Goal: Transaction & Acquisition: Purchase product/service

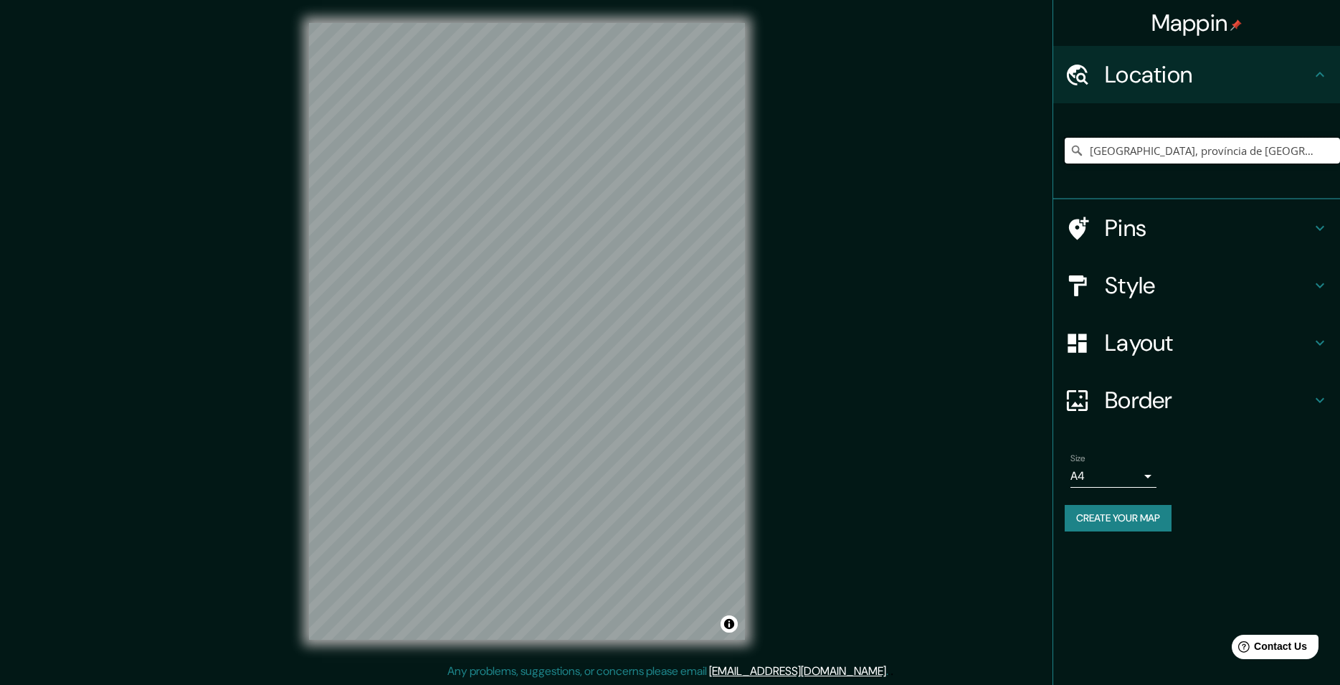
click at [1131, 151] on input "[GEOGRAPHIC_DATA], província de [GEOGRAPHIC_DATA], [GEOGRAPHIC_DATA]" at bounding box center [1201, 151] width 275 height 26
click at [1155, 160] on input "[GEOGRAPHIC_DATA], província de [GEOGRAPHIC_DATA], [GEOGRAPHIC_DATA]" at bounding box center [1201, 151] width 275 height 26
click at [1254, 154] on input "[GEOGRAPHIC_DATA], província de [GEOGRAPHIC_DATA], [GEOGRAPHIC_DATA]" at bounding box center [1201, 151] width 275 height 26
click at [1153, 340] on h4 "Layout" at bounding box center [1208, 342] width 206 height 29
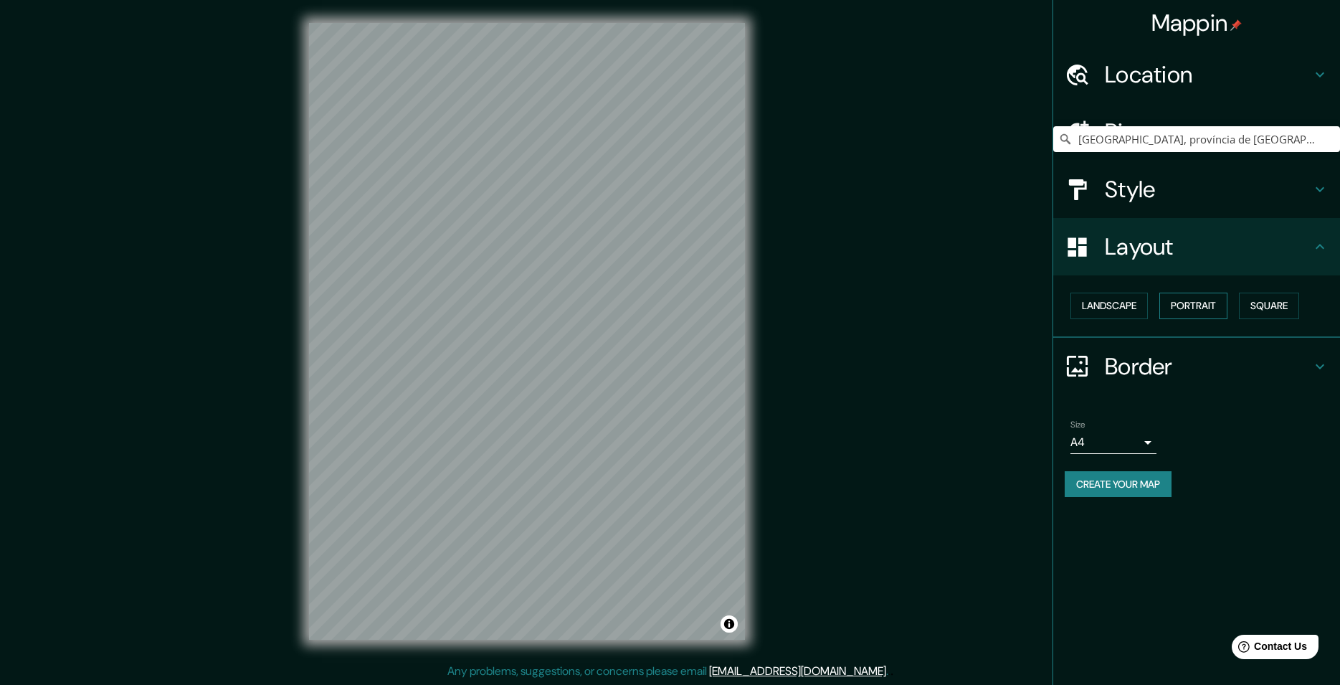
click at [1170, 311] on button "Portrait" at bounding box center [1193, 305] width 68 height 27
click at [1125, 306] on button "Landscape" at bounding box center [1108, 305] width 77 height 27
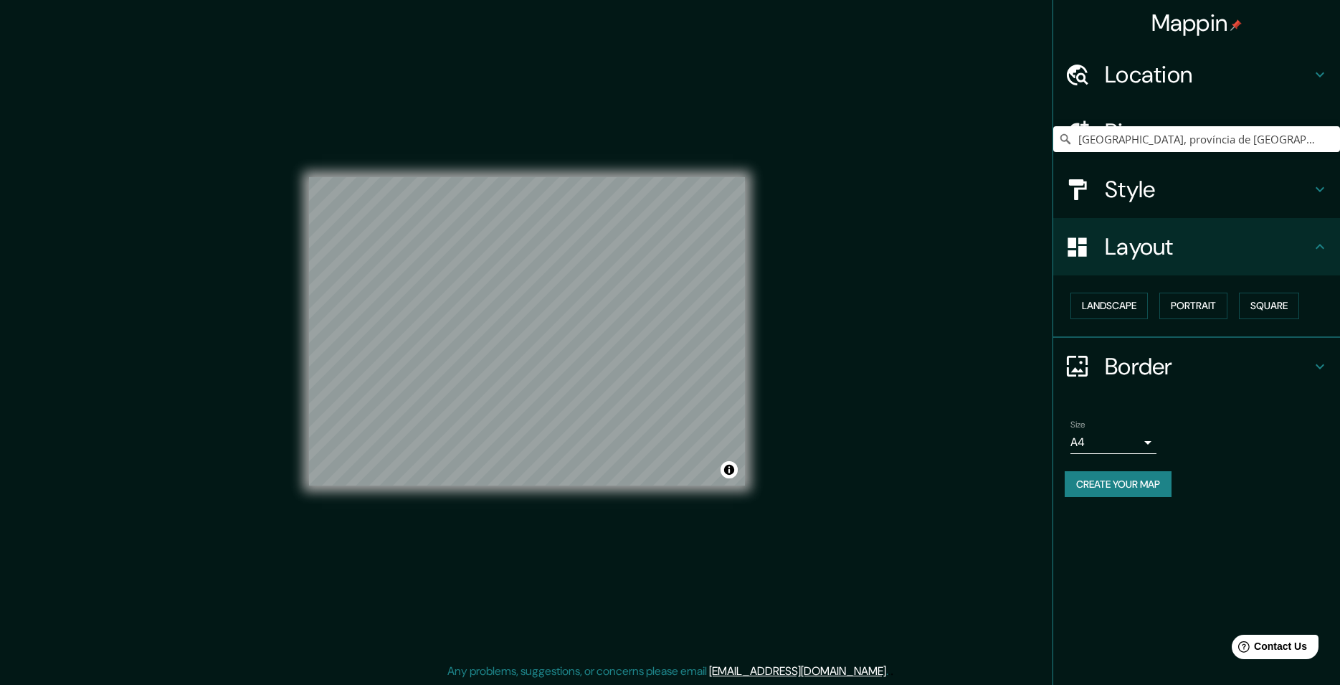
click at [1120, 72] on h4 "Location" at bounding box center [1208, 74] width 206 height 29
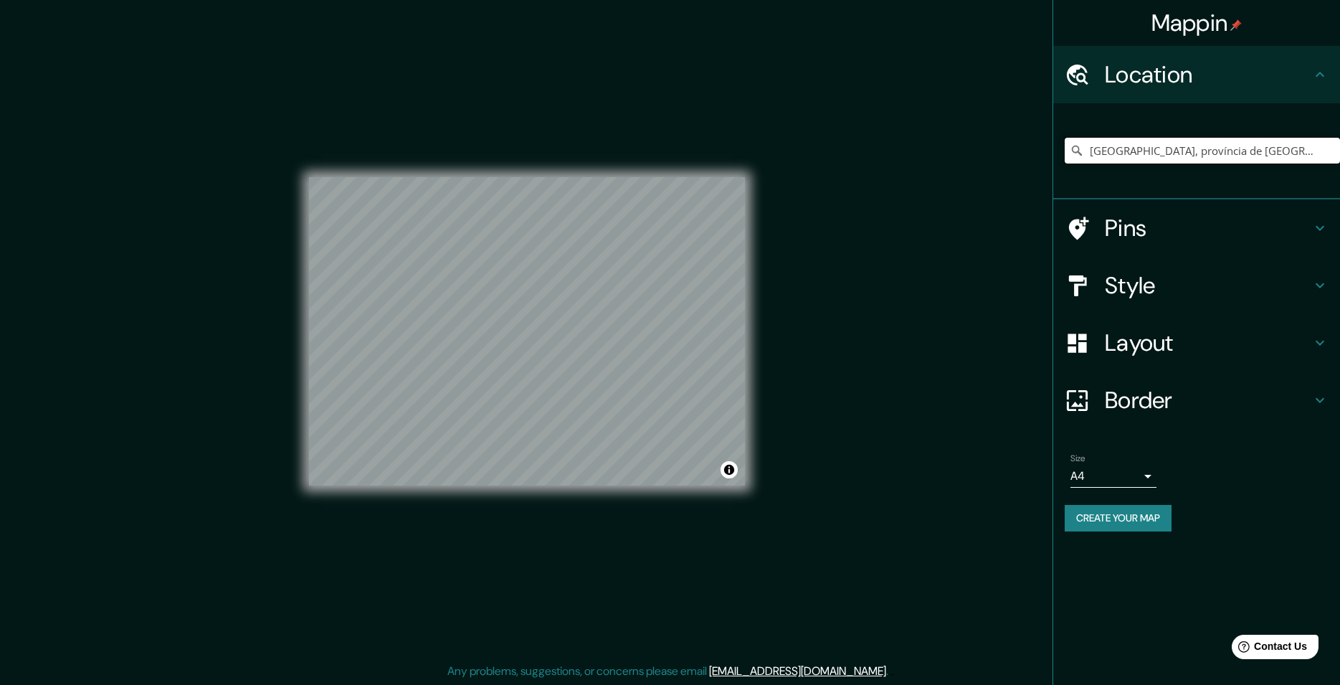
drag, startPoint x: 1278, startPoint y: 146, endPoint x: 869, endPoint y: 14, distance: 429.6
click at [1064, 138] on input "[GEOGRAPHIC_DATA], província de [GEOGRAPHIC_DATA], [GEOGRAPHIC_DATA]" at bounding box center [1201, 151] width 275 height 26
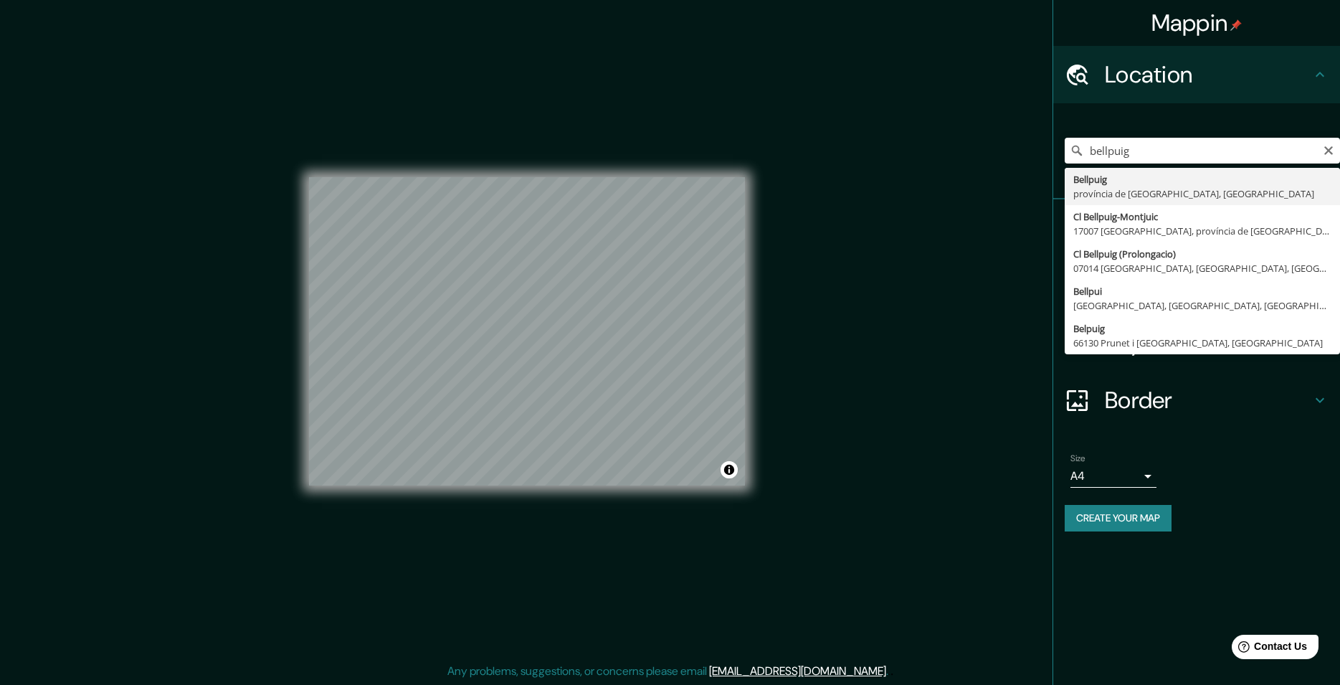
type input "[GEOGRAPHIC_DATA], província de [GEOGRAPHIC_DATA], [GEOGRAPHIC_DATA]"
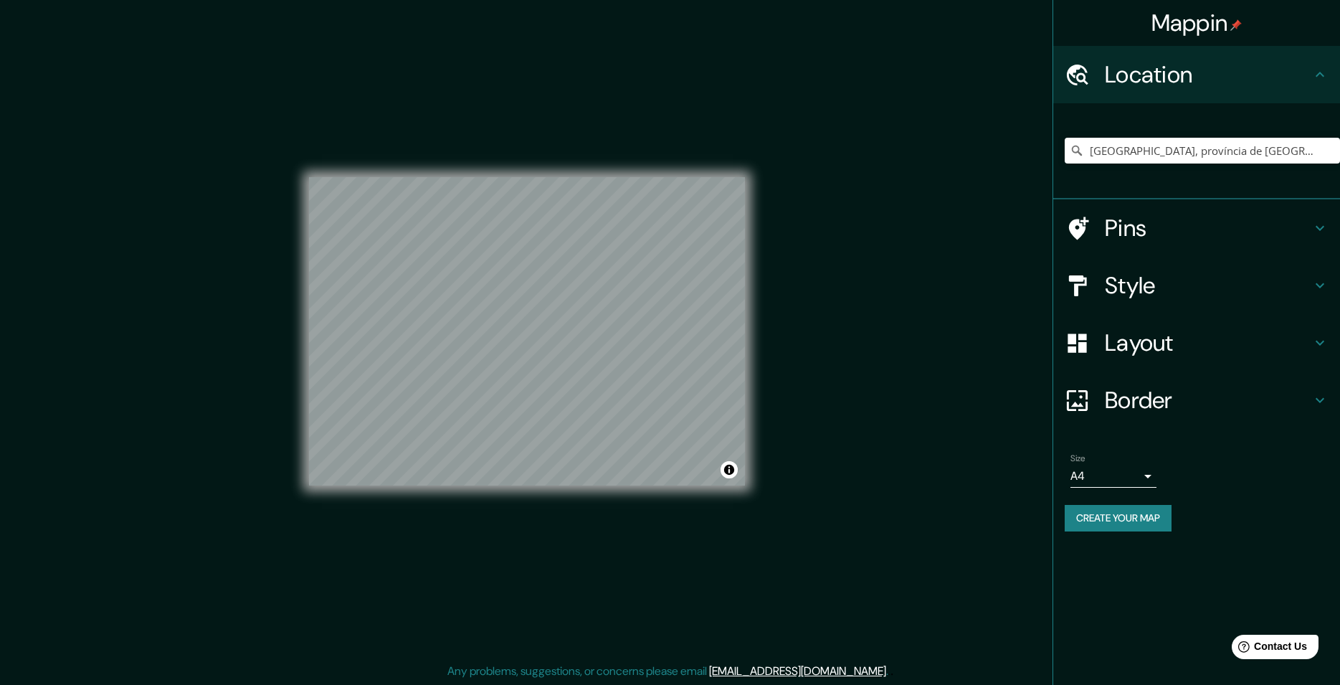
click at [1323, 343] on icon at bounding box center [1319, 342] width 17 height 17
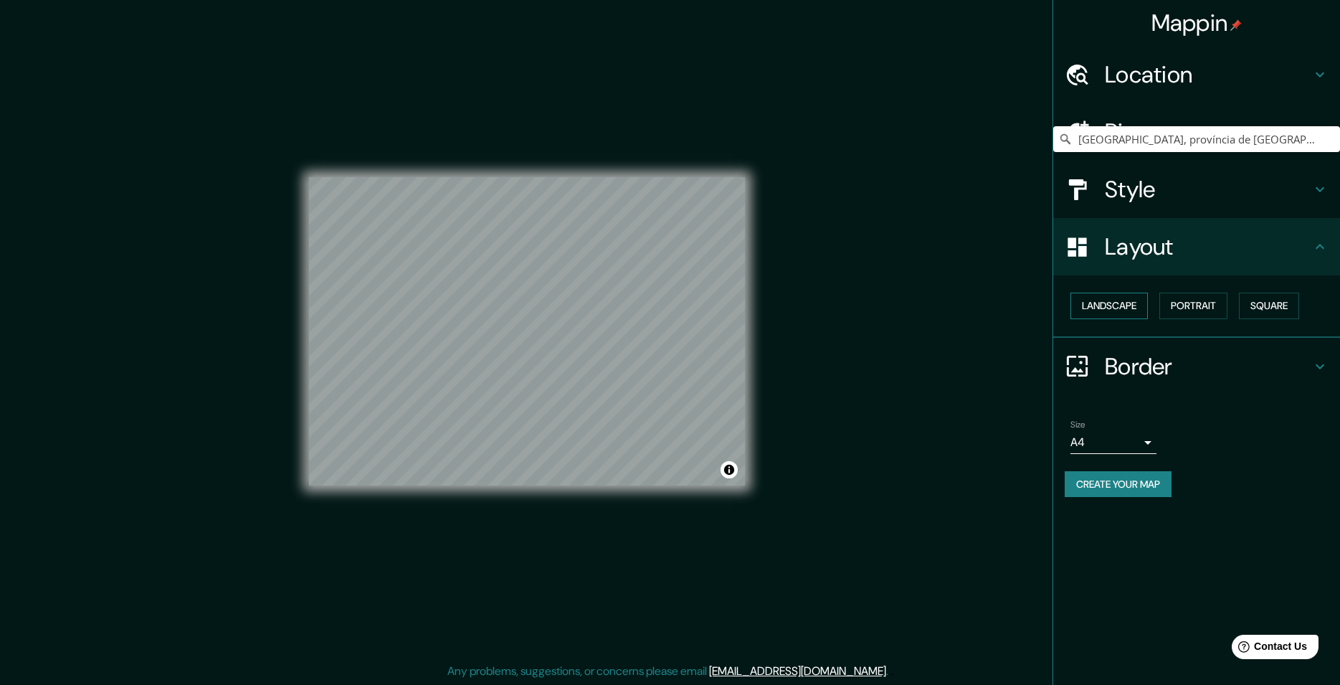
click at [1096, 302] on button "Landscape" at bounding box center [1108, 305] width 77 height 27
click at [1111, 305] on button "Landscape" at bounding box center [1108, 305] width 77 height 27
click at [1258, 301] on button "Square" at bounding box center [1269, 305] width 60 height 27
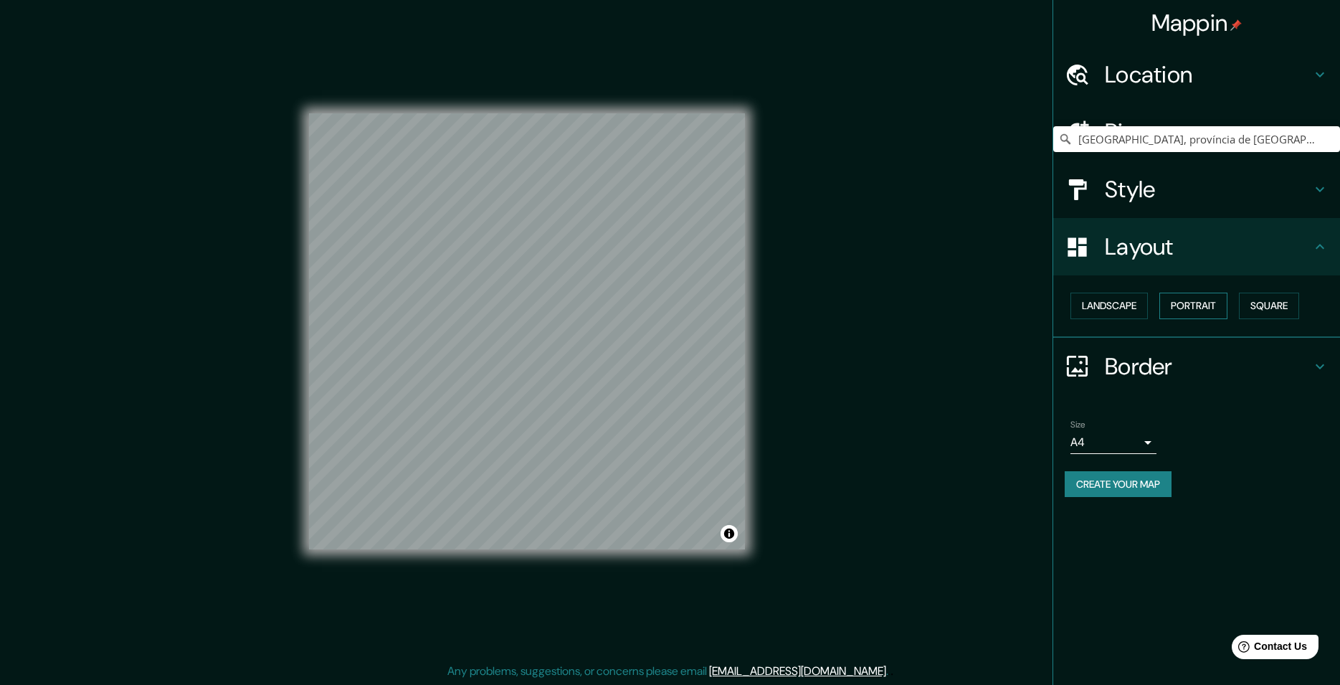
click at [1195, 299] on button "Portrait" at bounding box center [1193, 305] width 68 height 27
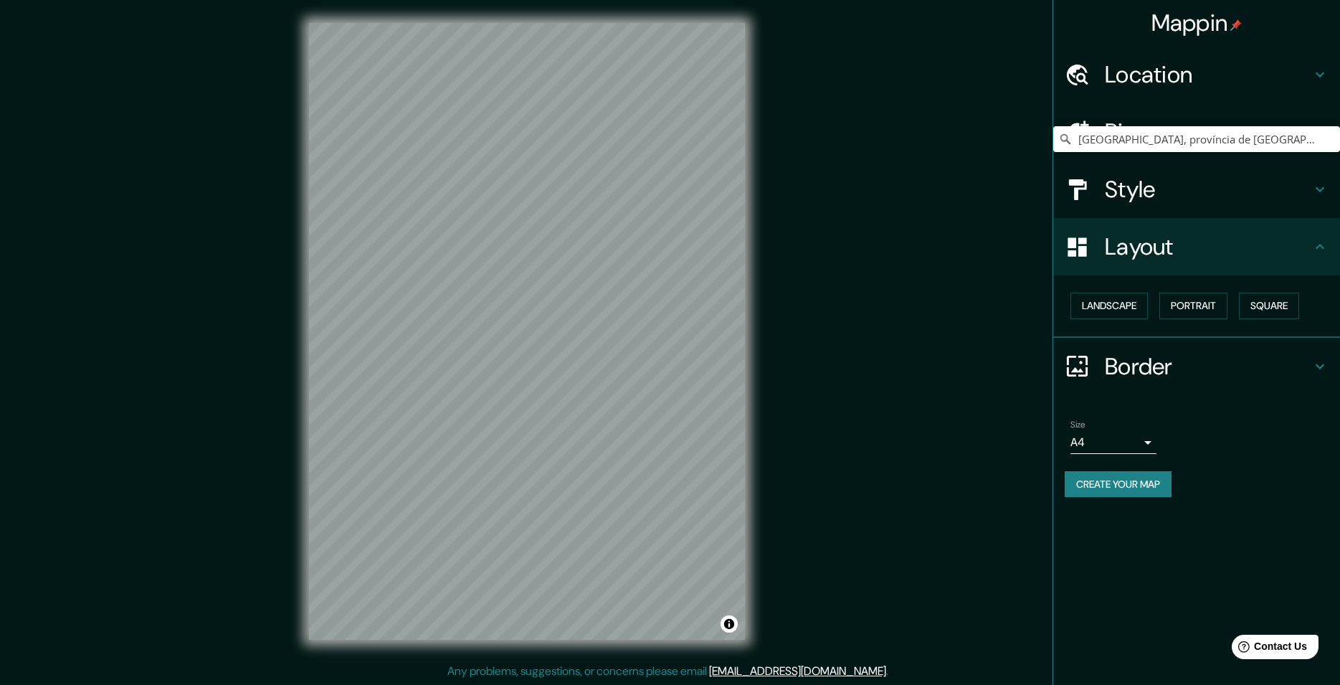
click at [1225, 212] on div "Style" at bounding box center [1196, 189] width 287 height 57
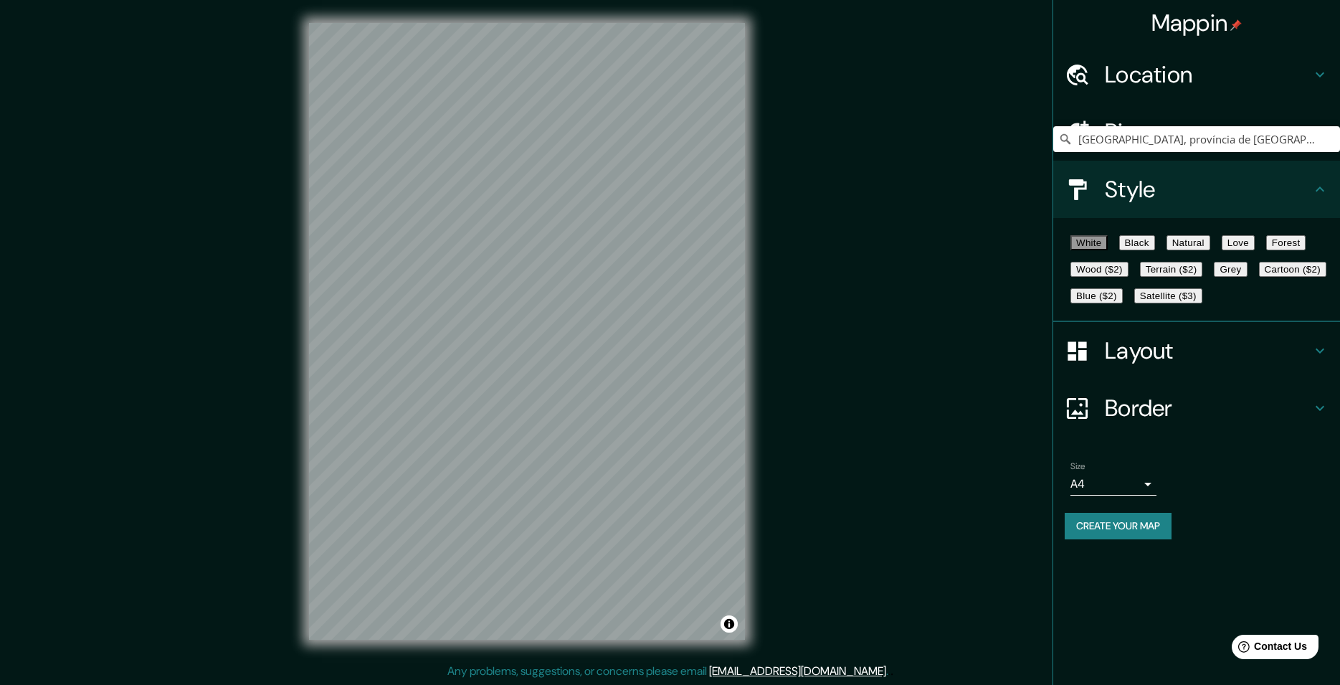
click at [1210, 250] on button "Natural" at bounding box center [1188, 242] width 44 height 15
click at [733, 624] on button "Toggle attribution" at bounding box center [728, 623] width 17 height 17
click at [1166, 365] on h4 "Layout" at bounding box center [1208, 350] width 206 height 29
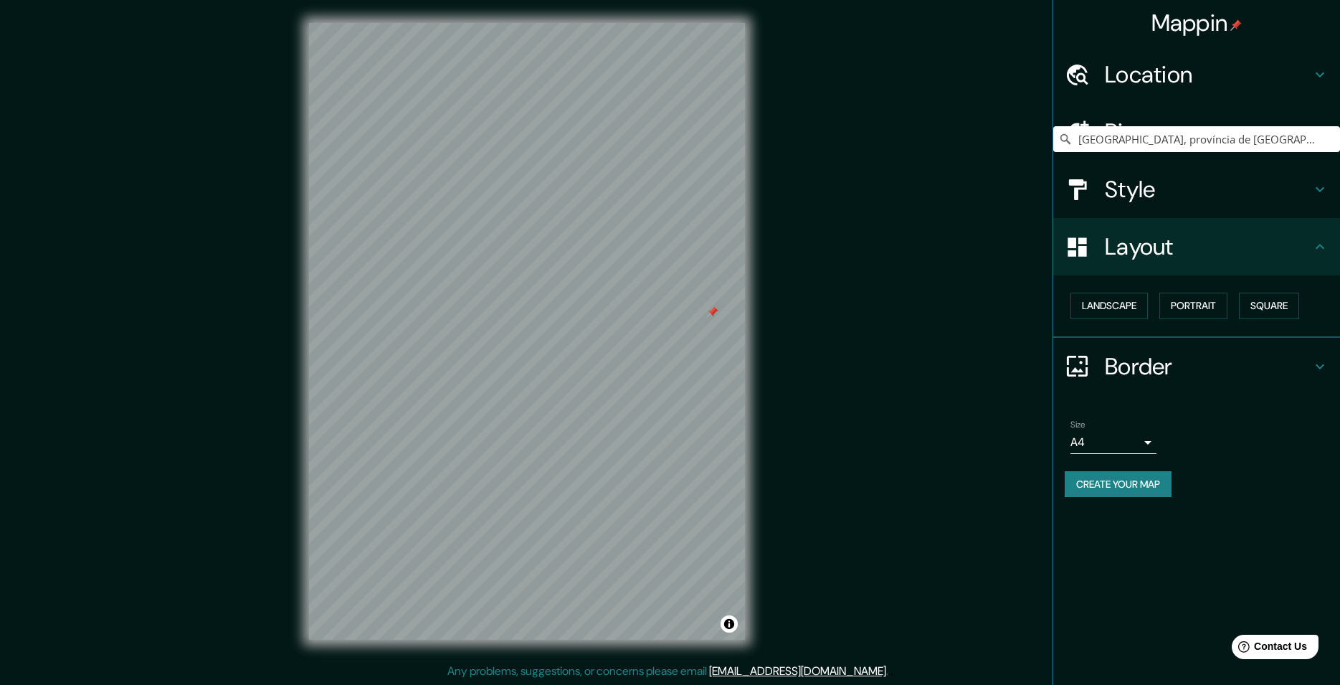
click at [1203, 71] on h4 "Location" at bounding box center [1208, 74] width 206 height 29
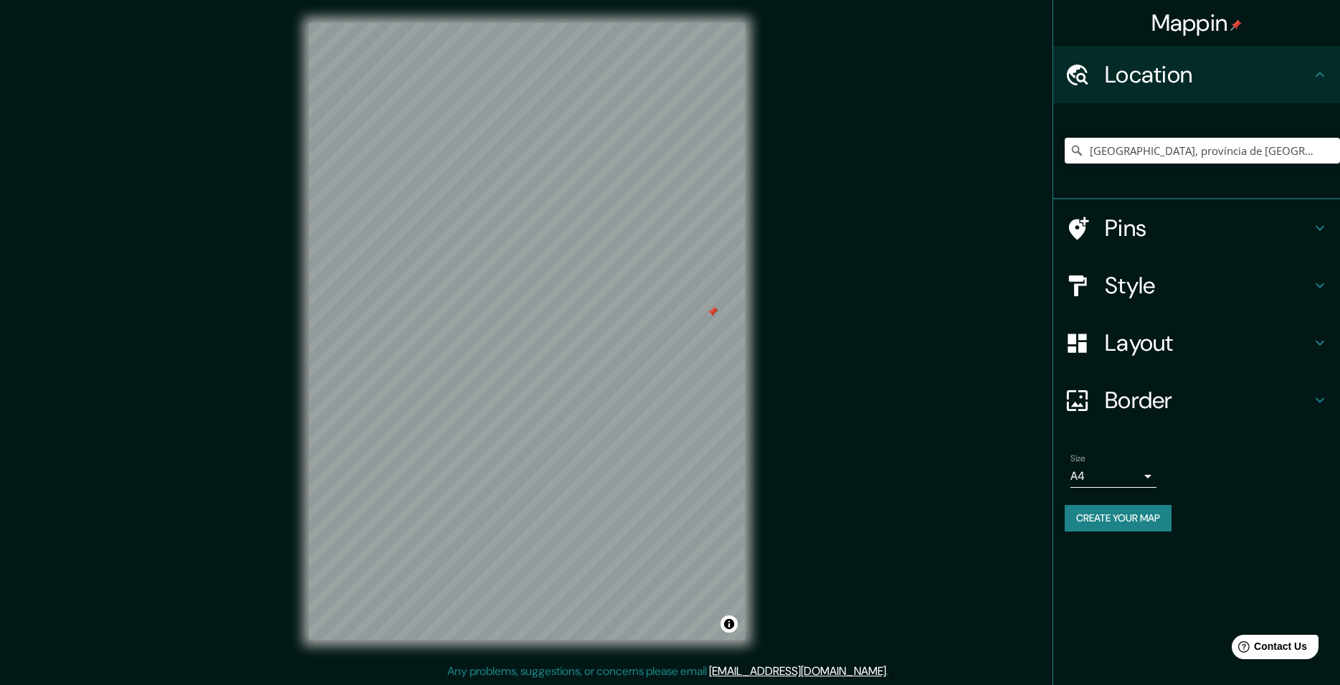
click at [1253, 228] on h4 "Pins" at bounding box center [1208, 228] width 206 height 29
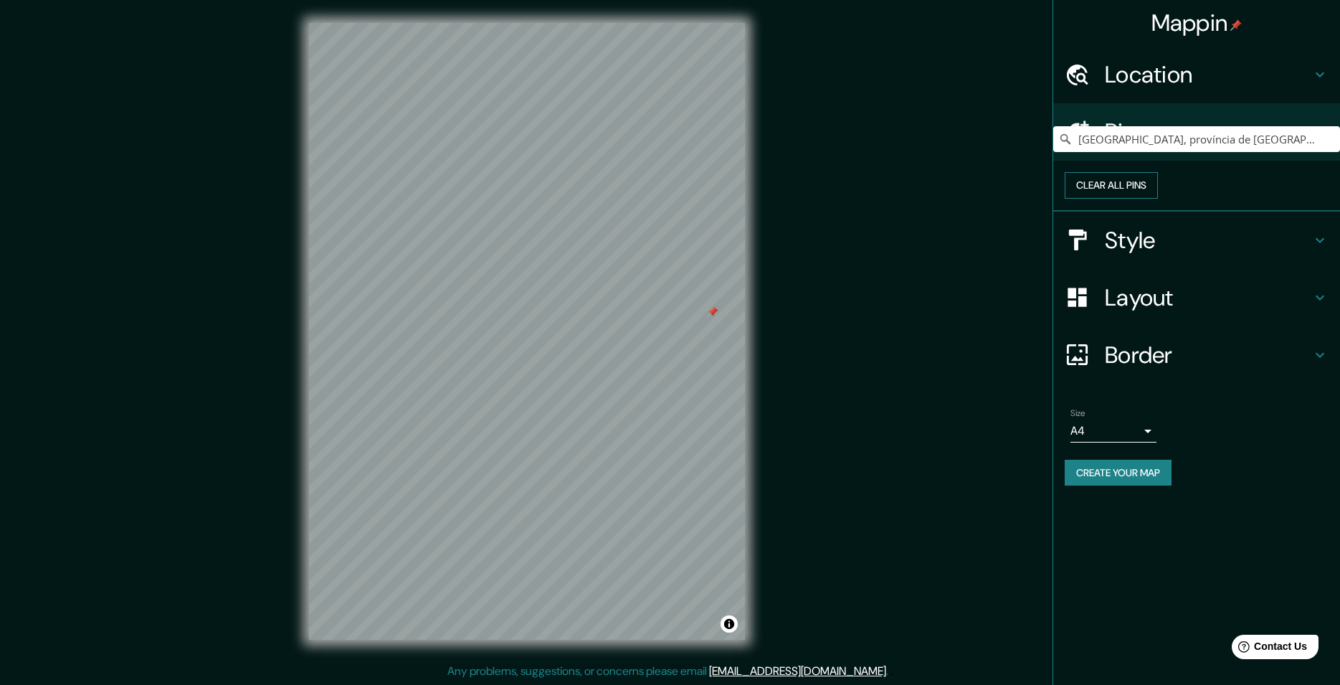
click at [1158, 199] on button "Clear all pins" at bounding box center [1110, 185] width 93 height 27
click at [1210, 254] on h4 "Style" at bounding box center [1208, 240] width 206 height 29
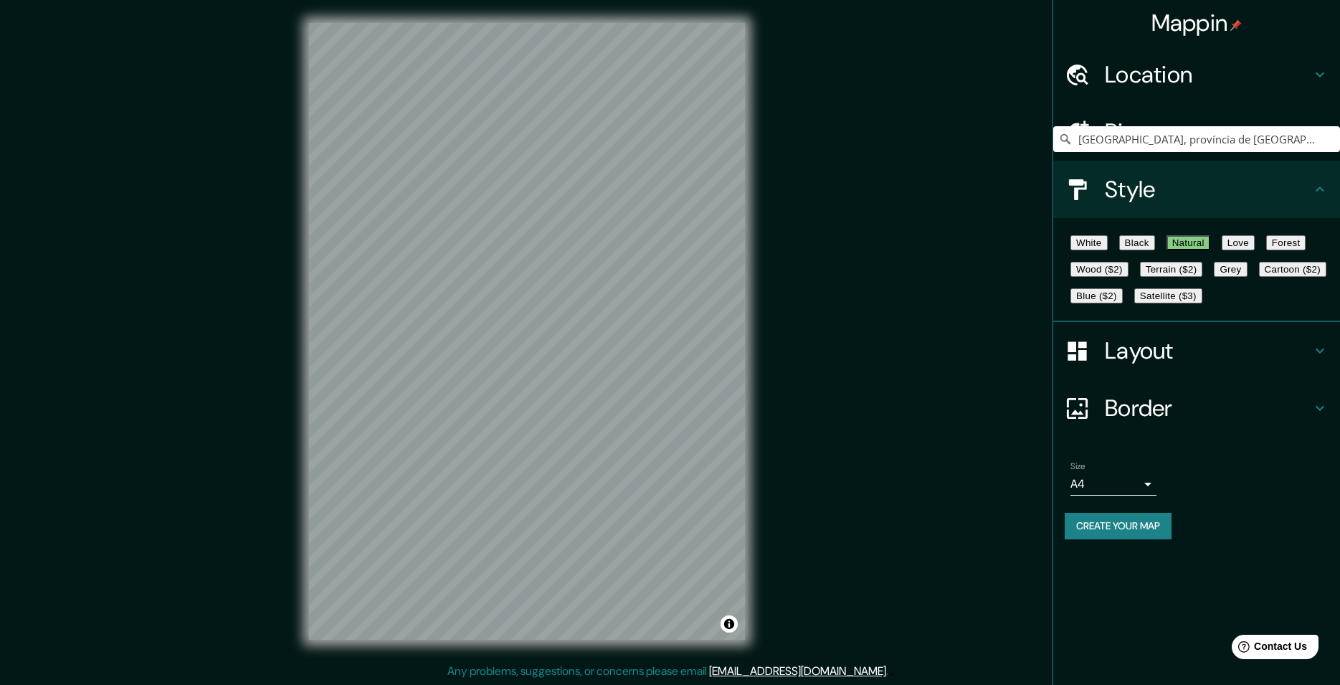
click at [1215, 365] on h4 "Layout" at bounding box center [1208, 350] width 206 height 29
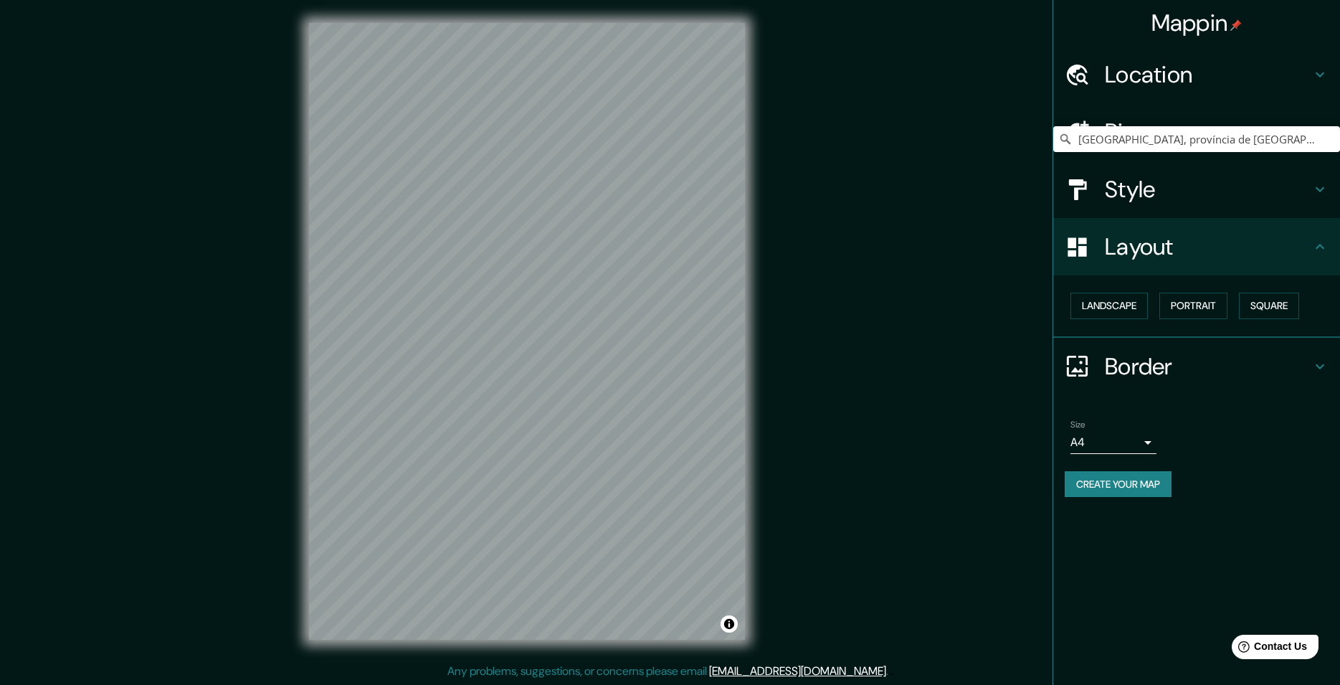
click at [1181, 356] on h4 "Border" at bounding box center [1208, 366] width 206 height 29
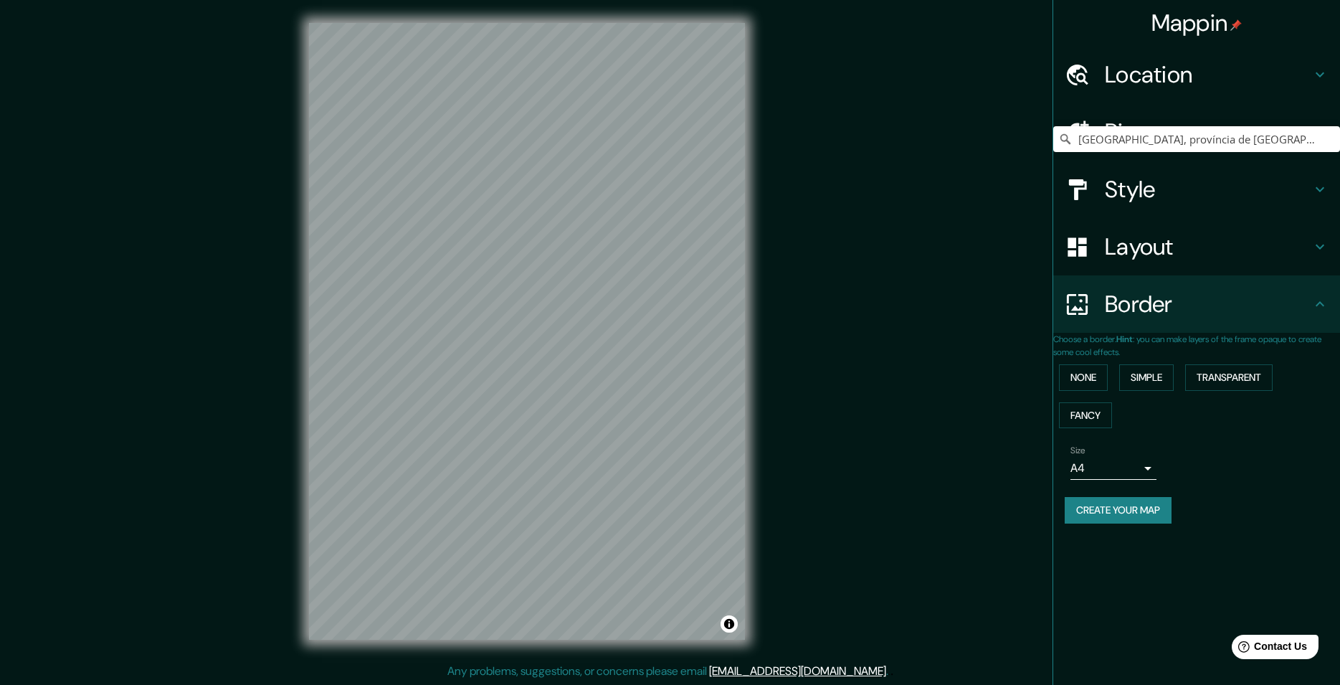
click at [1177, 32] on h4 "Mappin" at bounding box center [1196, 23] width 91 height 29
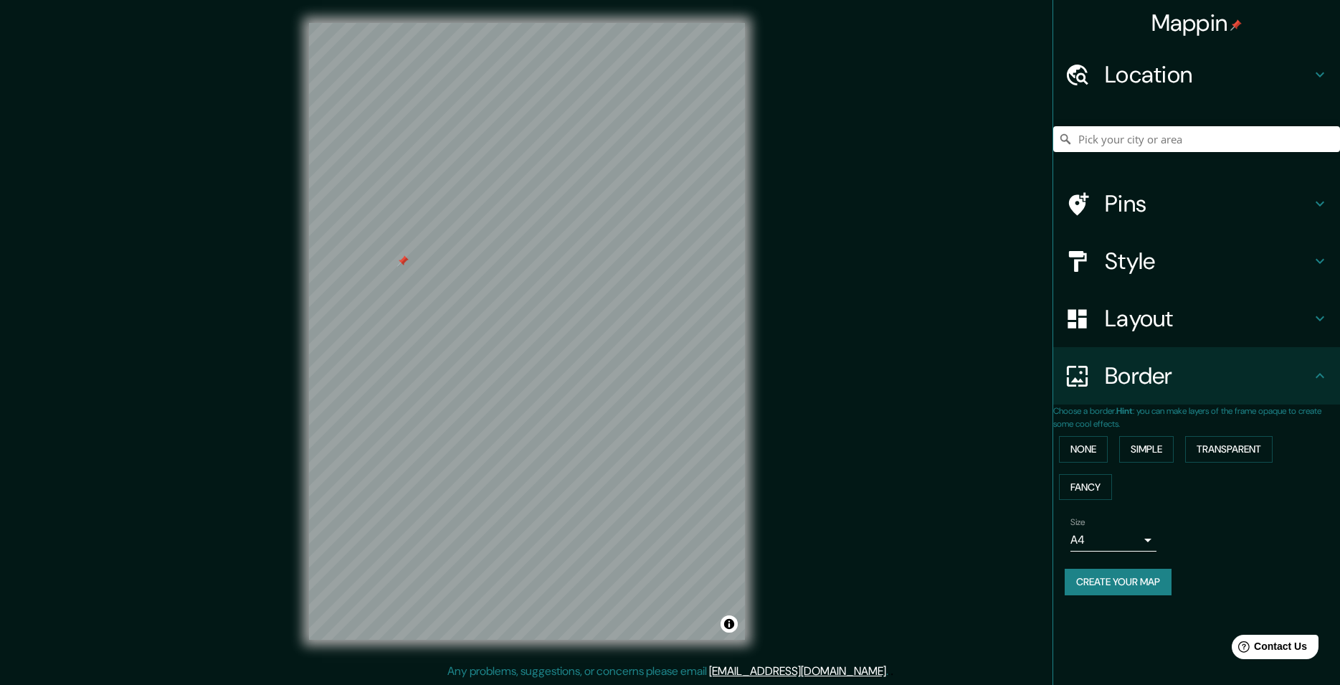
click at [1134, 80] on h4 "Location" at bounding box center [1208, 74] width 206 height 29
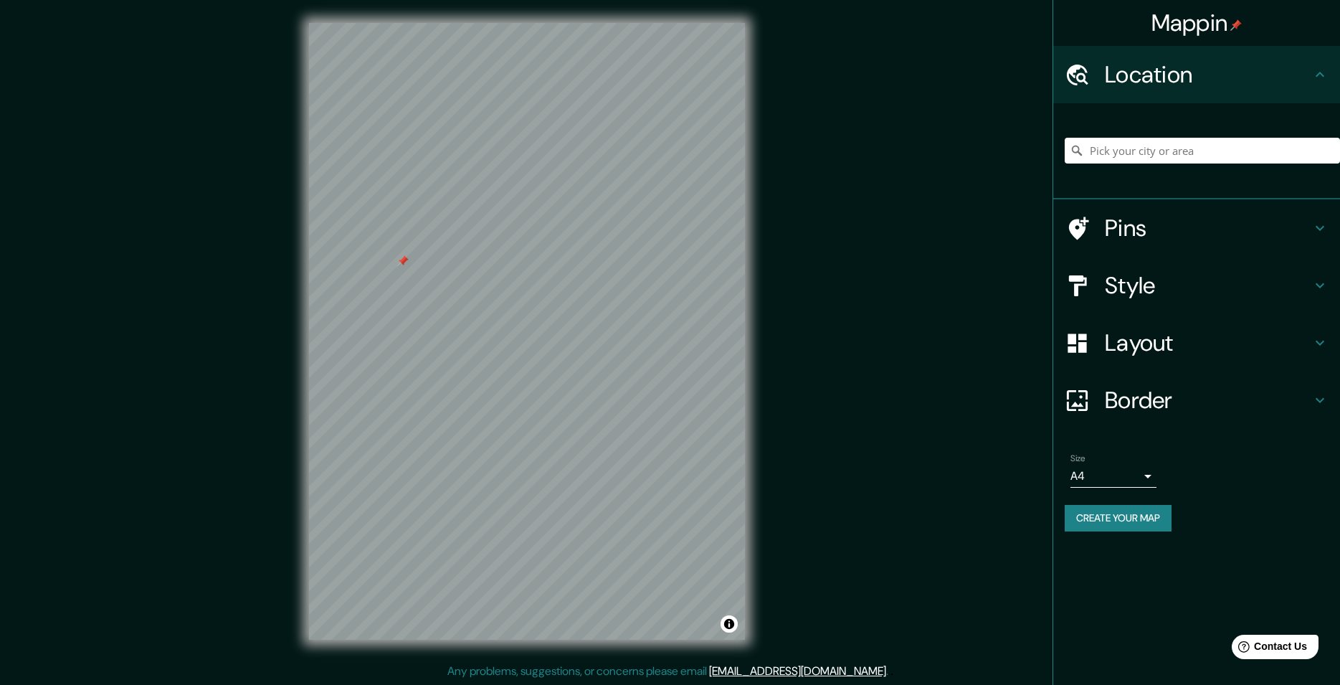
click at [1157, 226] on h4 "Pins" at bounding box center [1208, 228] width 206 height 29
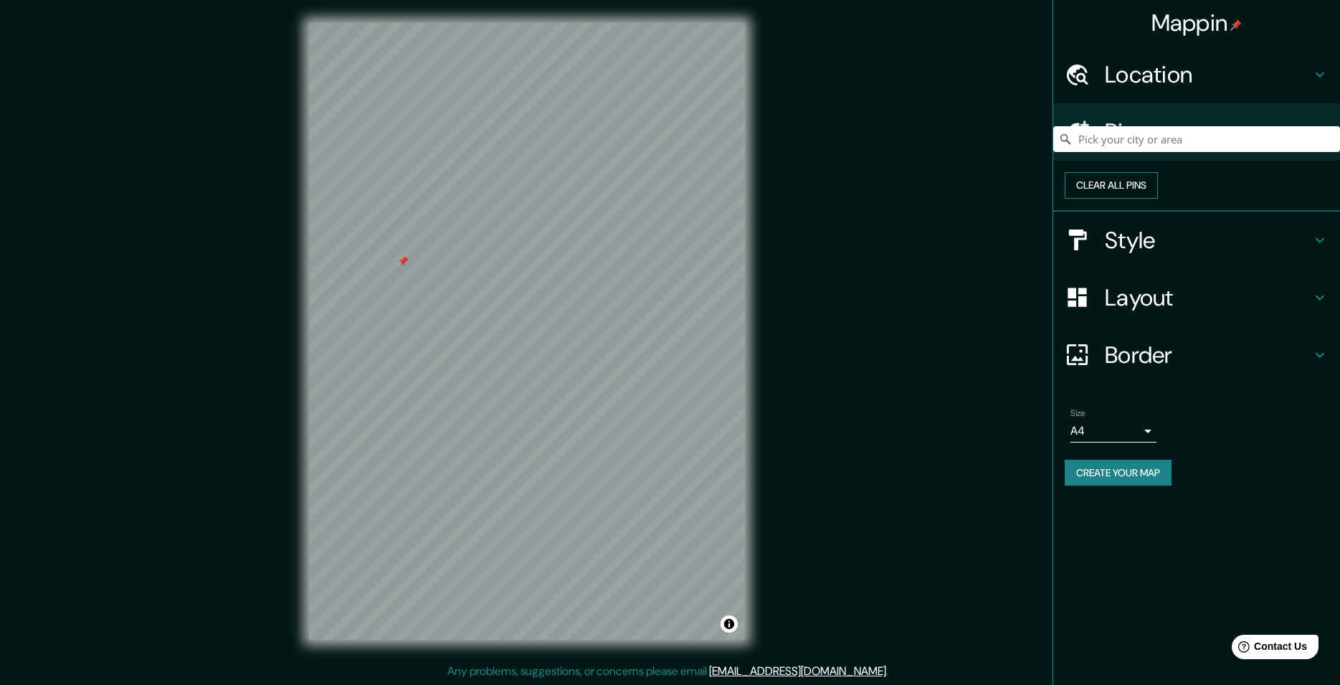
click at [1158, 199] on button "Clear all pins" at bounding box center [1110, 185] width 93 height 27
click at [1157, 83] on h4 "Location" at bounding box center [1208, 74] width 206 height 29
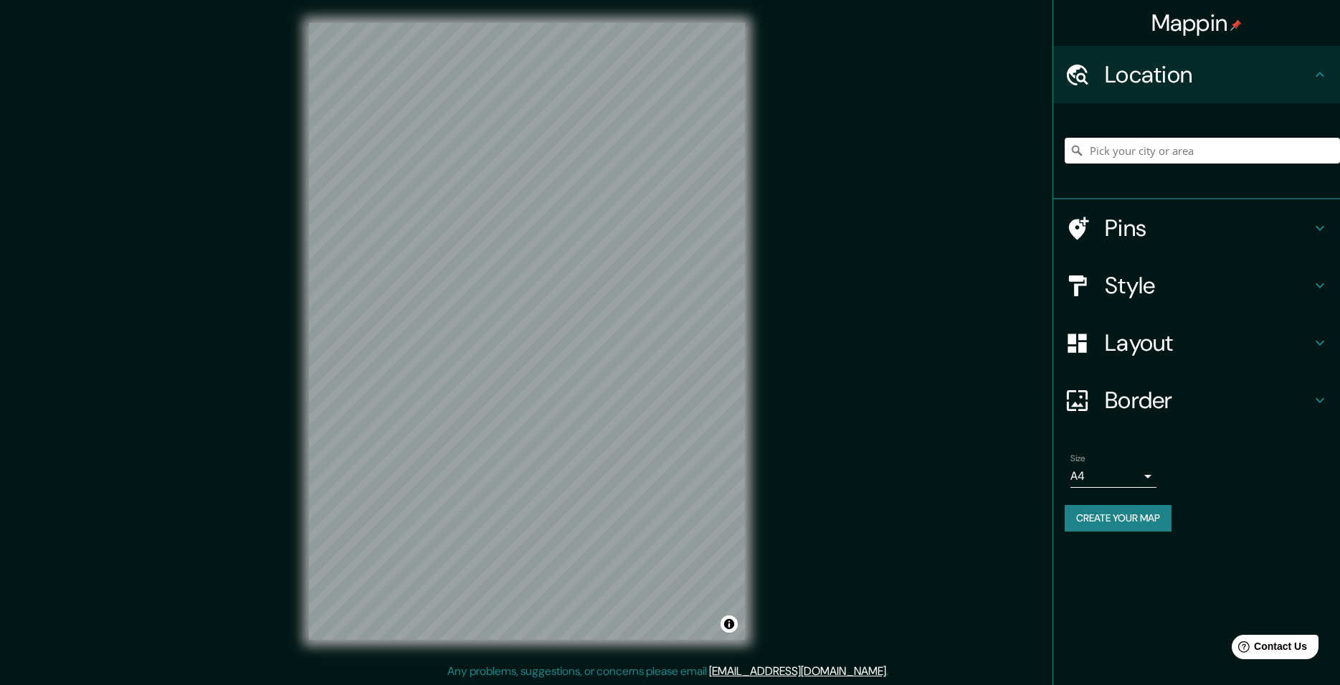
click at [1142, 153] on input "Pick your city or area" at bounding box center [1201, 151] width 275 height 26
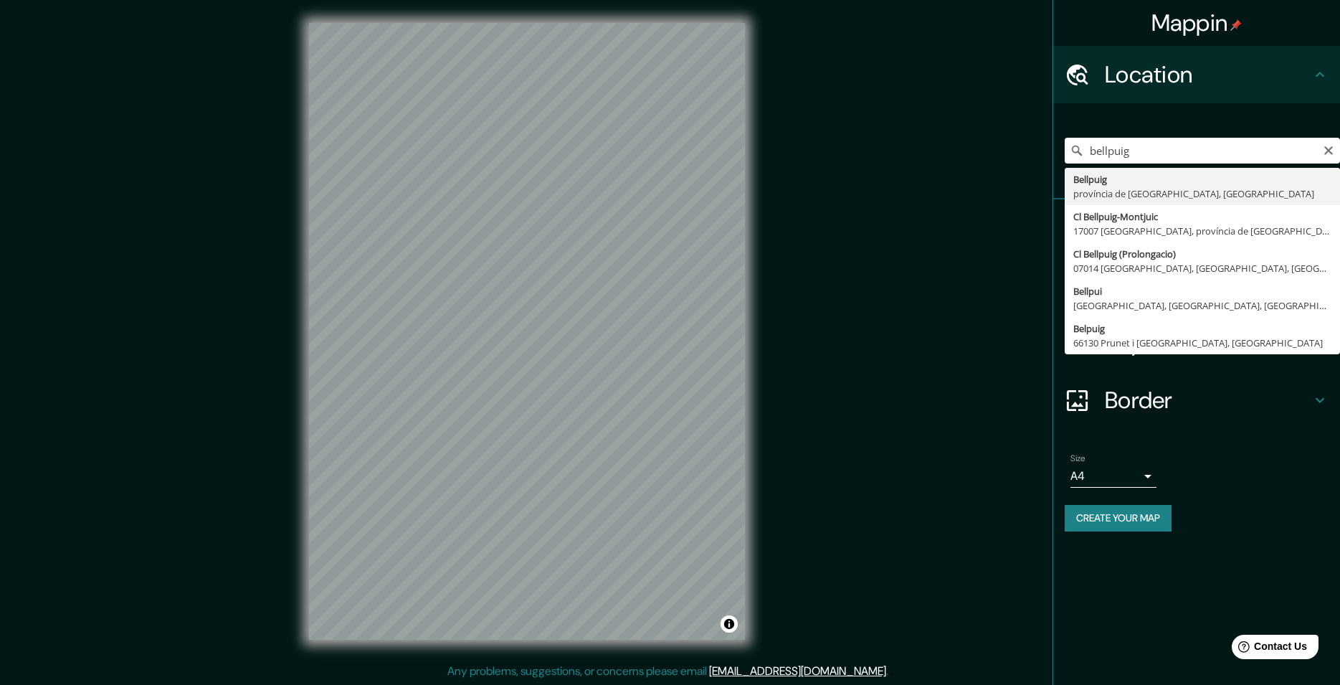
type input "[GEOGRAPHIC_DATA], província de [GEOGRAPHIC_DATA], [GEOGRAPHIC_DATA]"
